Goal: Task Accomplishment & Management: Use online tool/utility

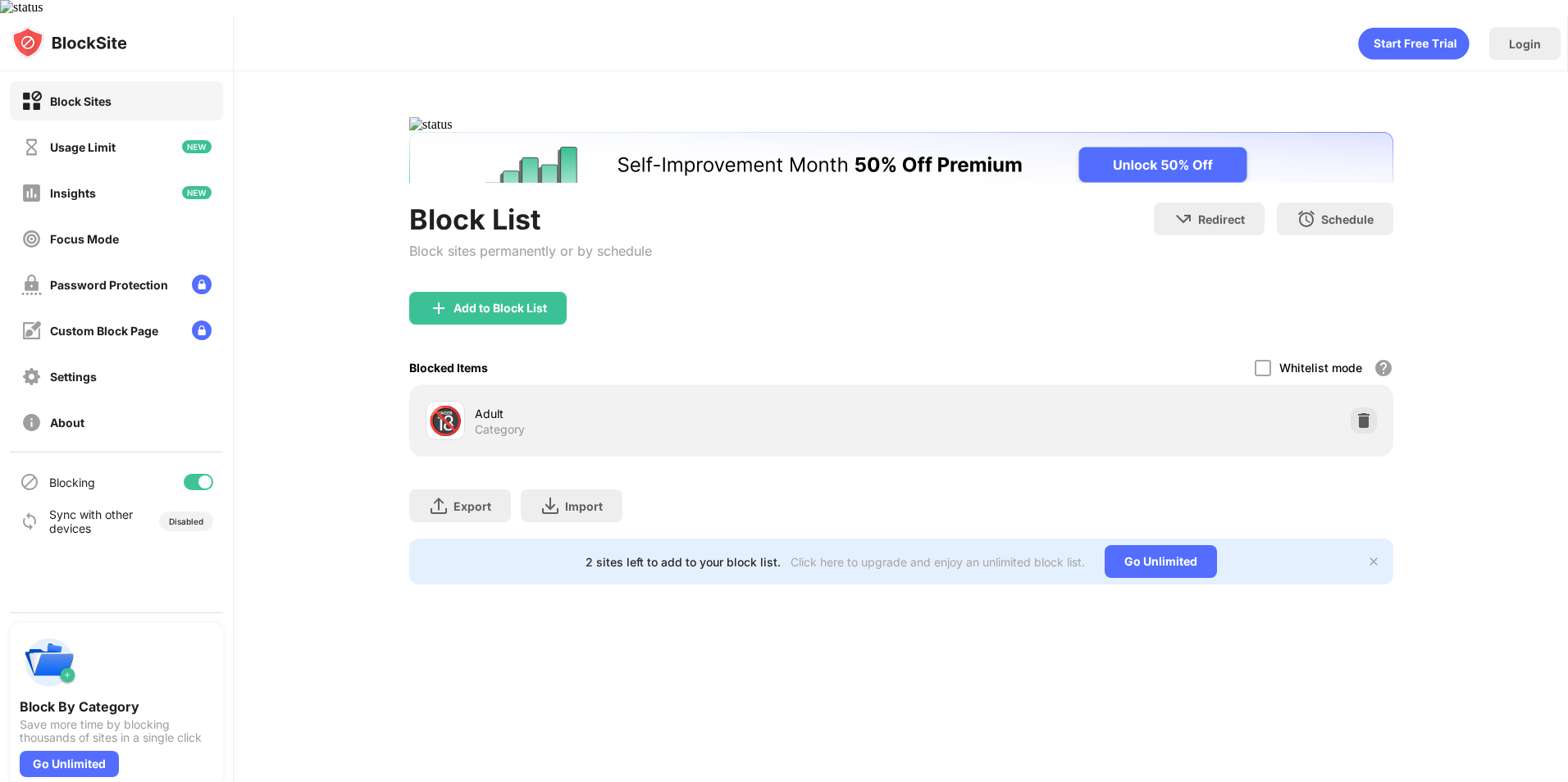
click at [1390, 412] on div "🔞 Adult Category" at bounding box center [901, 421] width 984 height 72
click at [1376, 411] on div "🔞 Adult Category" at bounding box center [901, 421] width 964 height 53
click at [1369, 412] on img at bounding box center [1363, 420] width 16 height 16
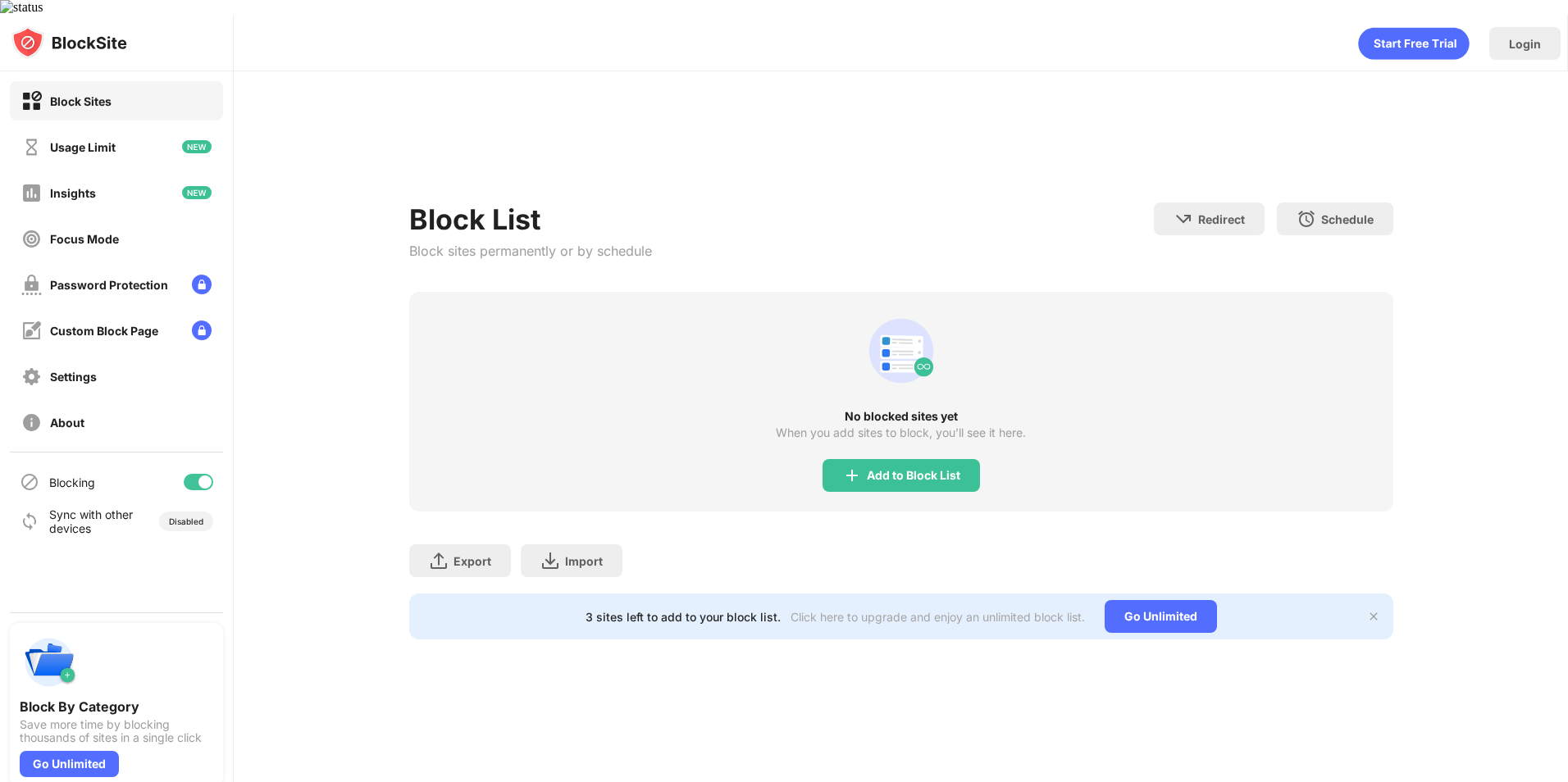
drag, startPoint x: 838, startPoint y: 479, endPoint x: 857, endPoint y: 507, distance: 33.8
click at [838, 479] on div "No blocked sites yet When you add sites to block, you’ll see it here. Add to Bl…" at bounding box center [901, 401] width 984 height 220
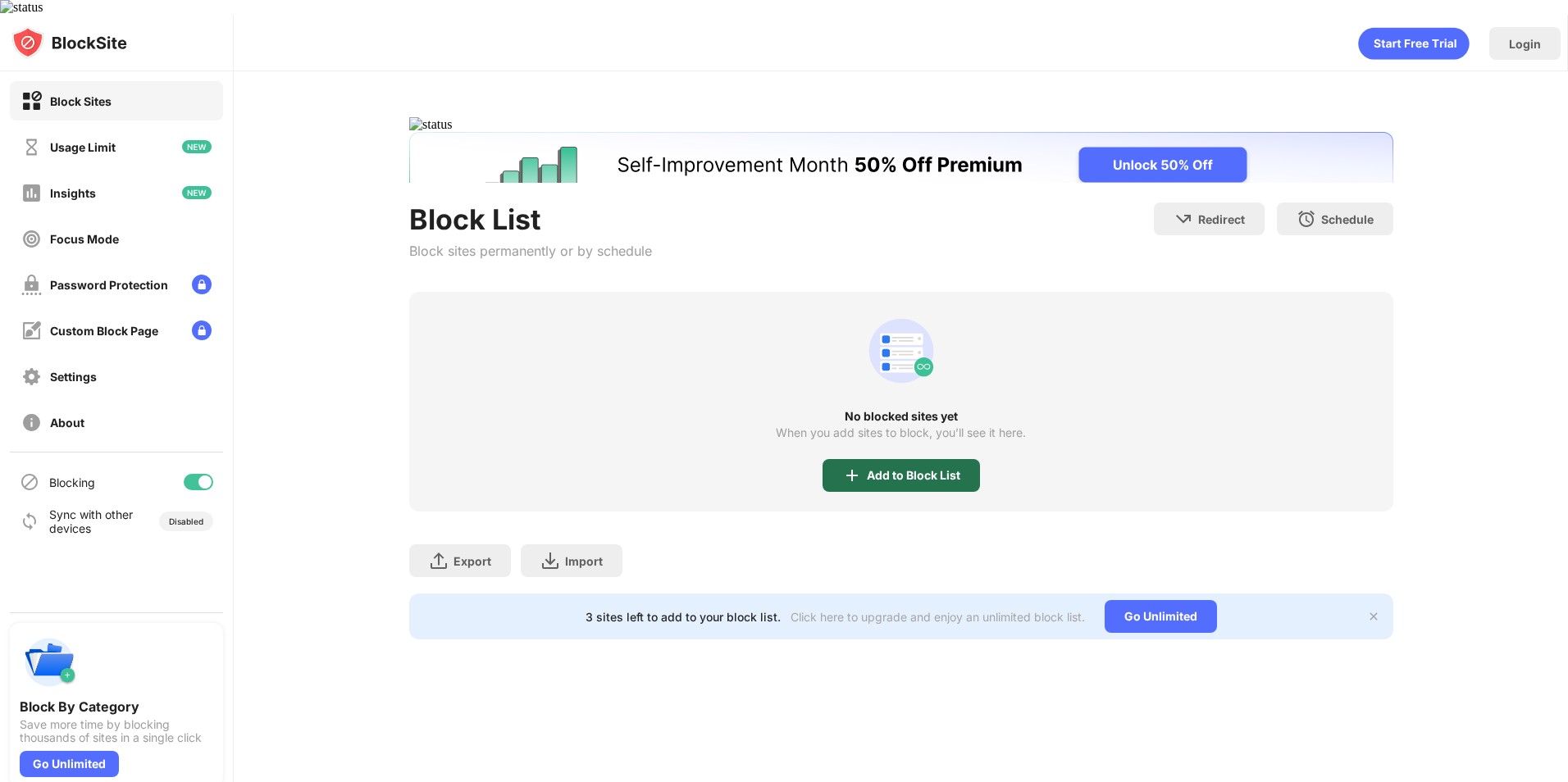
click at [876, 471] on div "Add to Block List" at bounding box center [901, 475] width 158 height 33
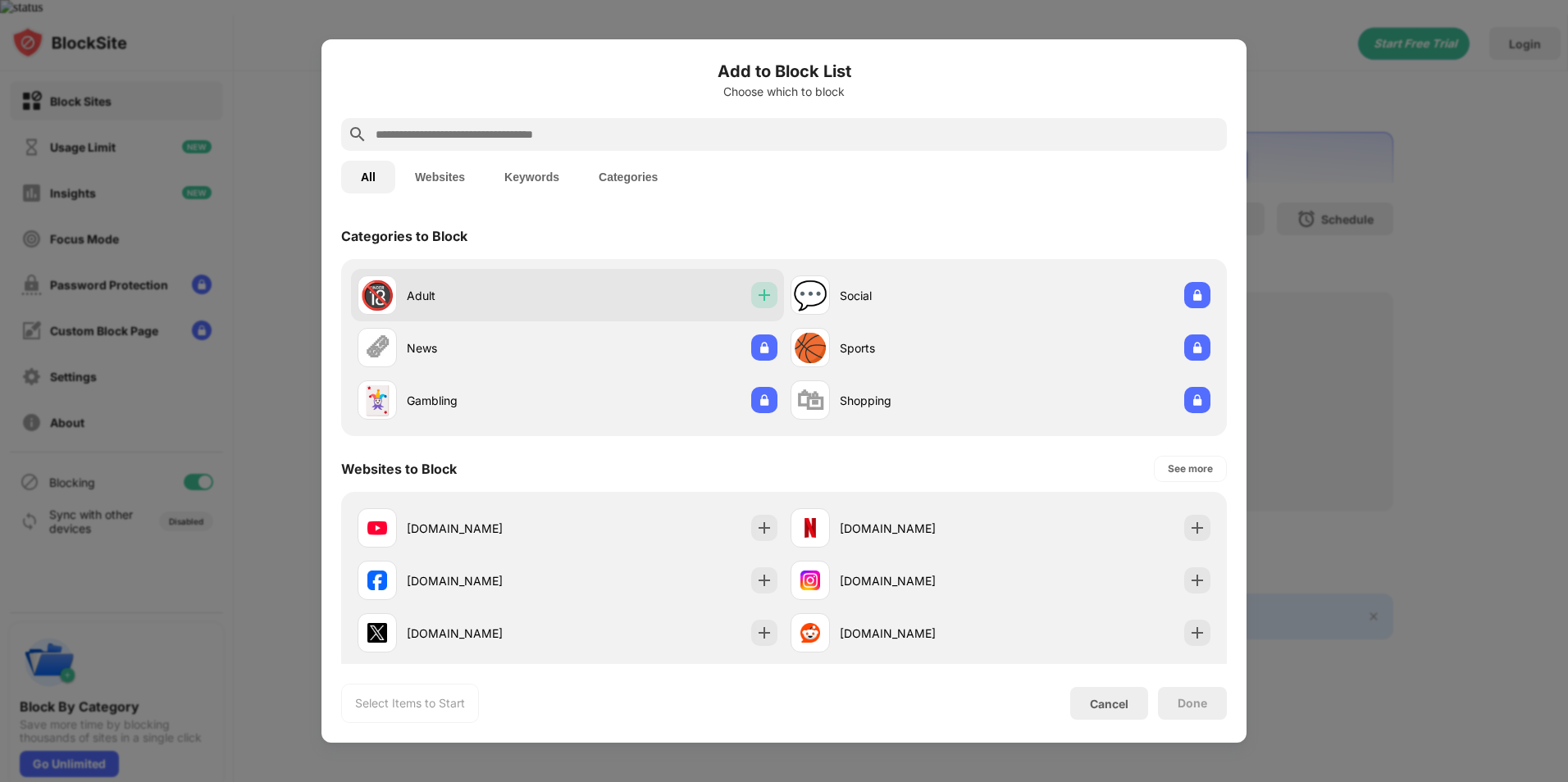
click at [766, 298] on img at bounding box center [763, 294] width 16 height 16
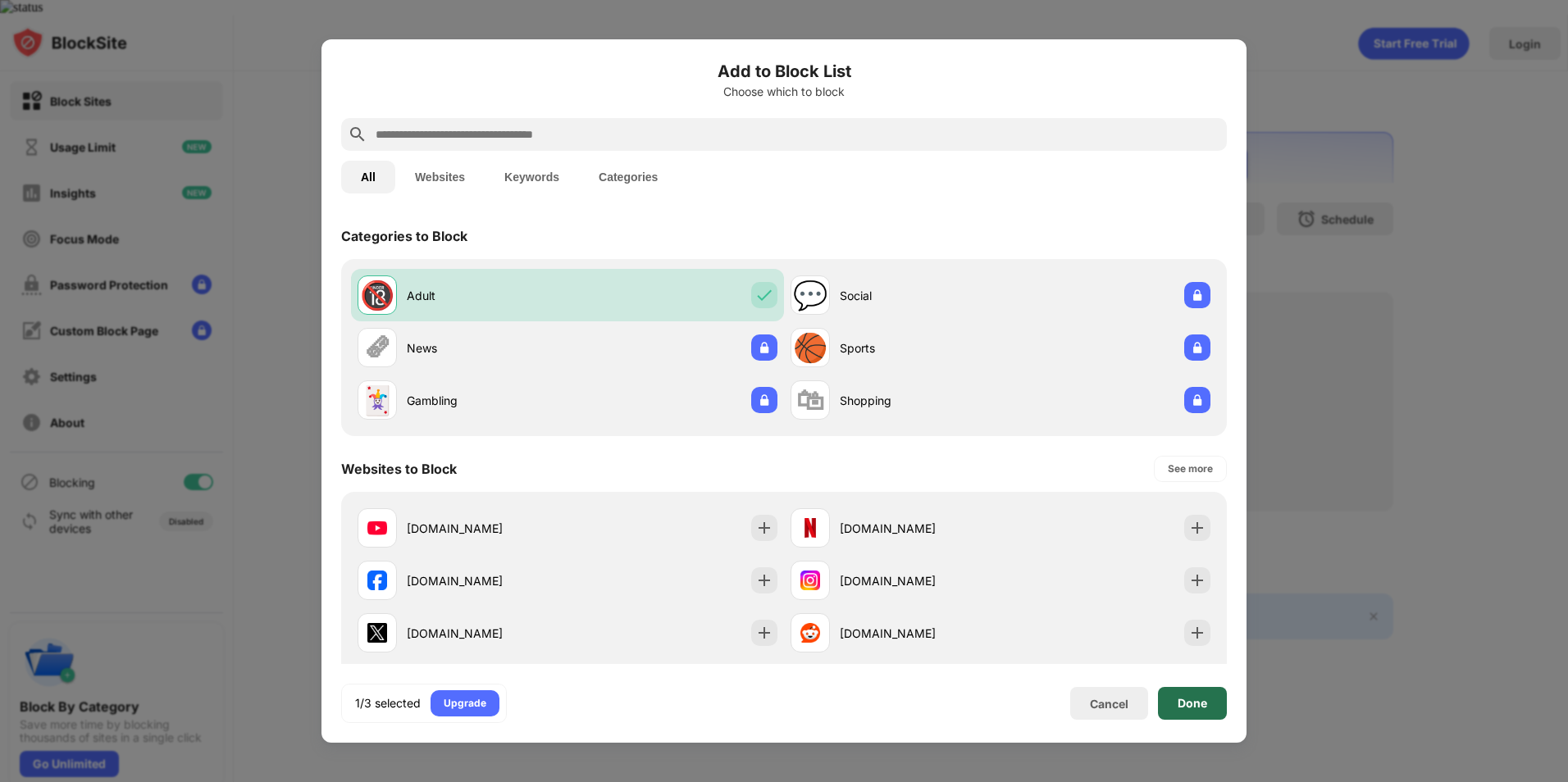
click at [1187, 692] on div "Done" at bounding box center [1192, 703] width 69 height 33
